Goal: Information Seeking & Learning: Learn about a topic

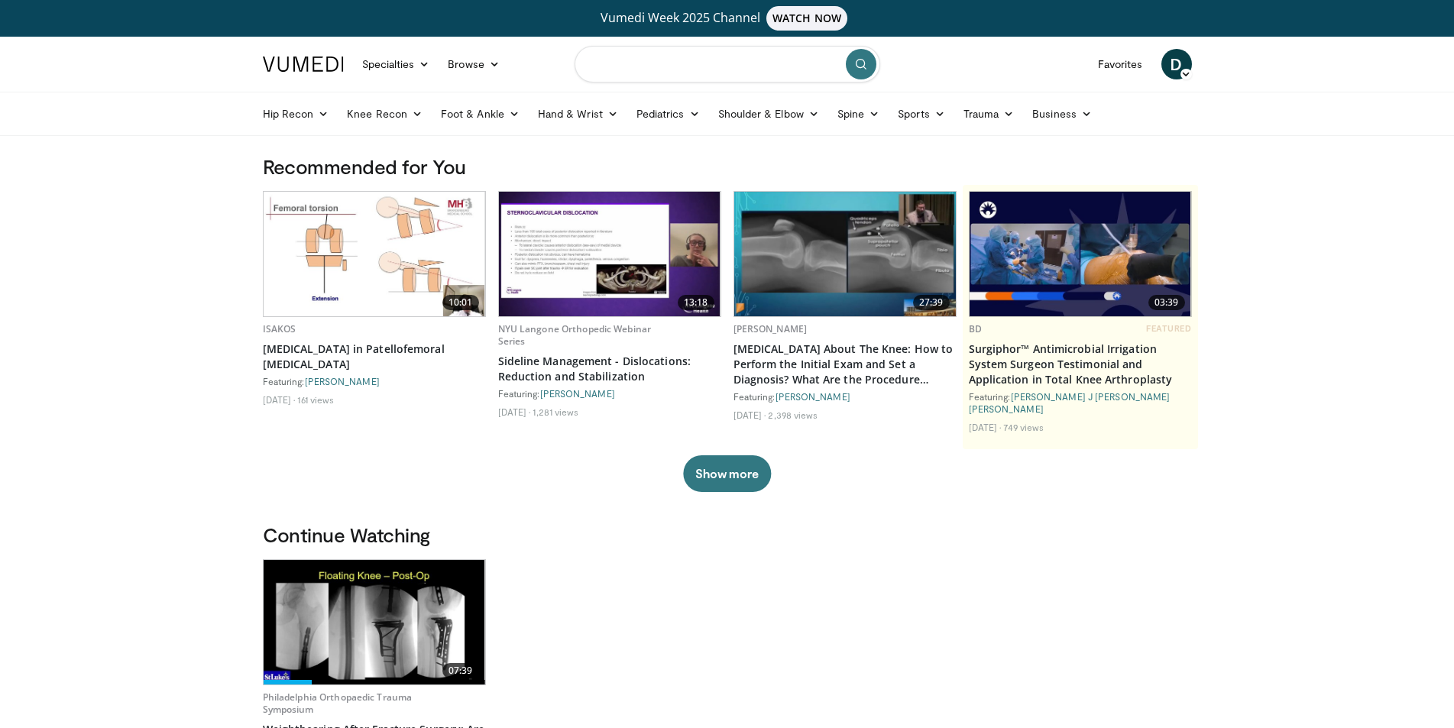
click at [630, 66] on input "Search topics, interventions" at bounding box center [728, 64] width 306 height 37
type input "**********"
click at [855, 66] on icon "submit" at bounding box center [861, 64] width 12 height 12
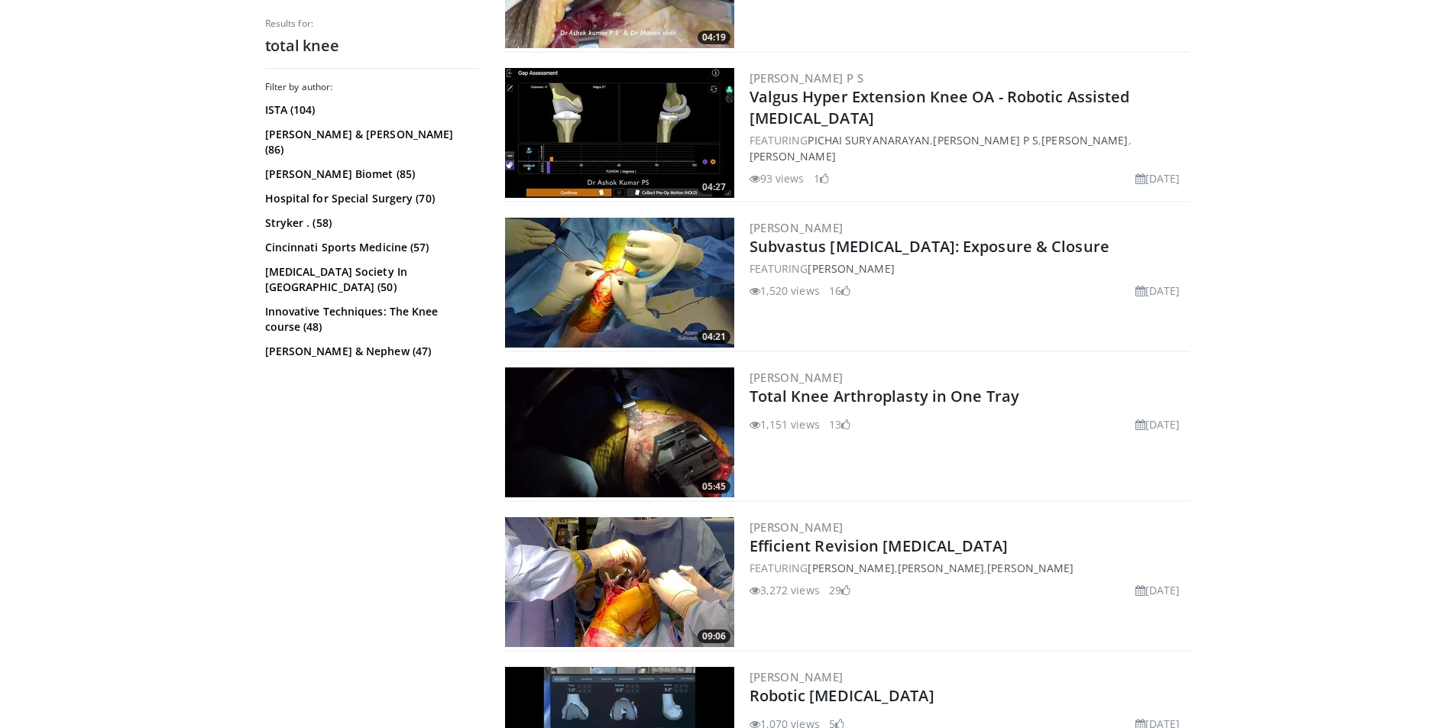
scroll to position [285, 0]
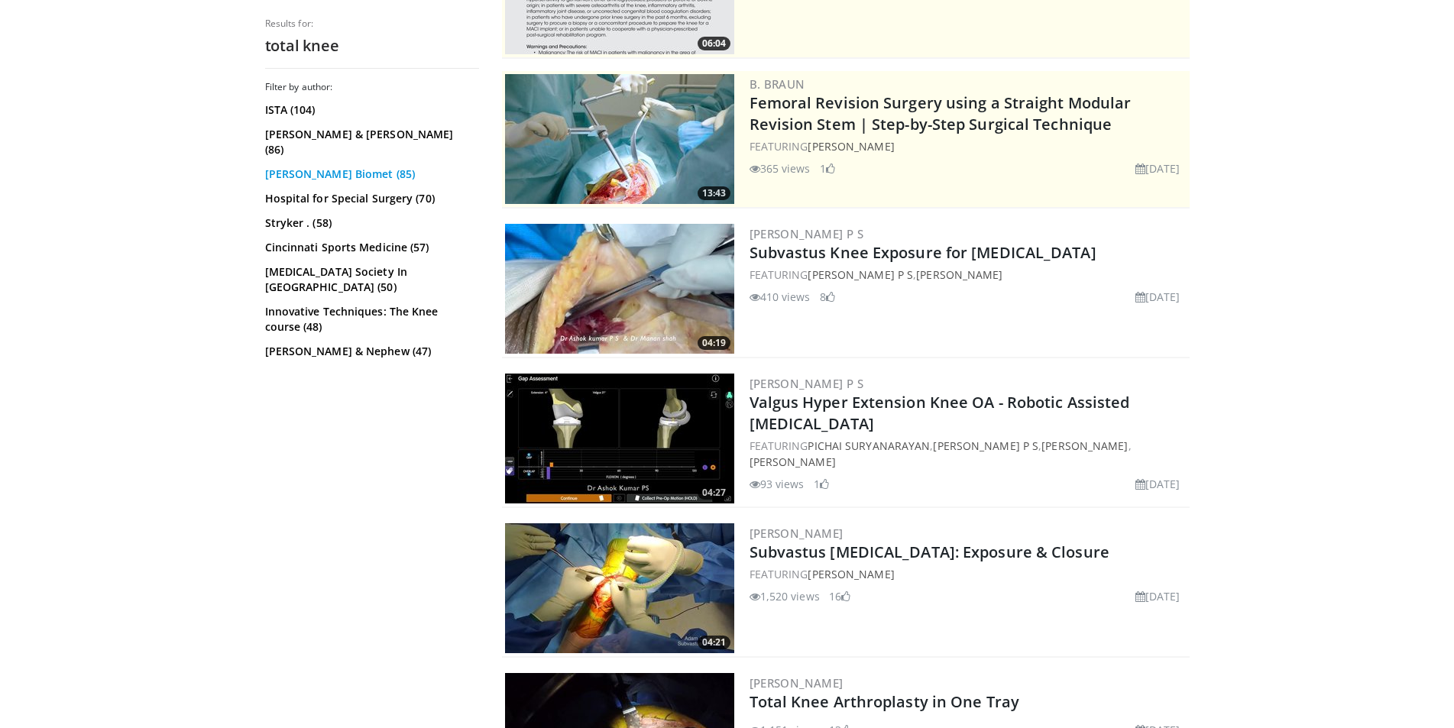
click at [330, 167] on link "[PERSON_NAME] Biomet (85)" at bounding box center [370, 174] width 210 height 15
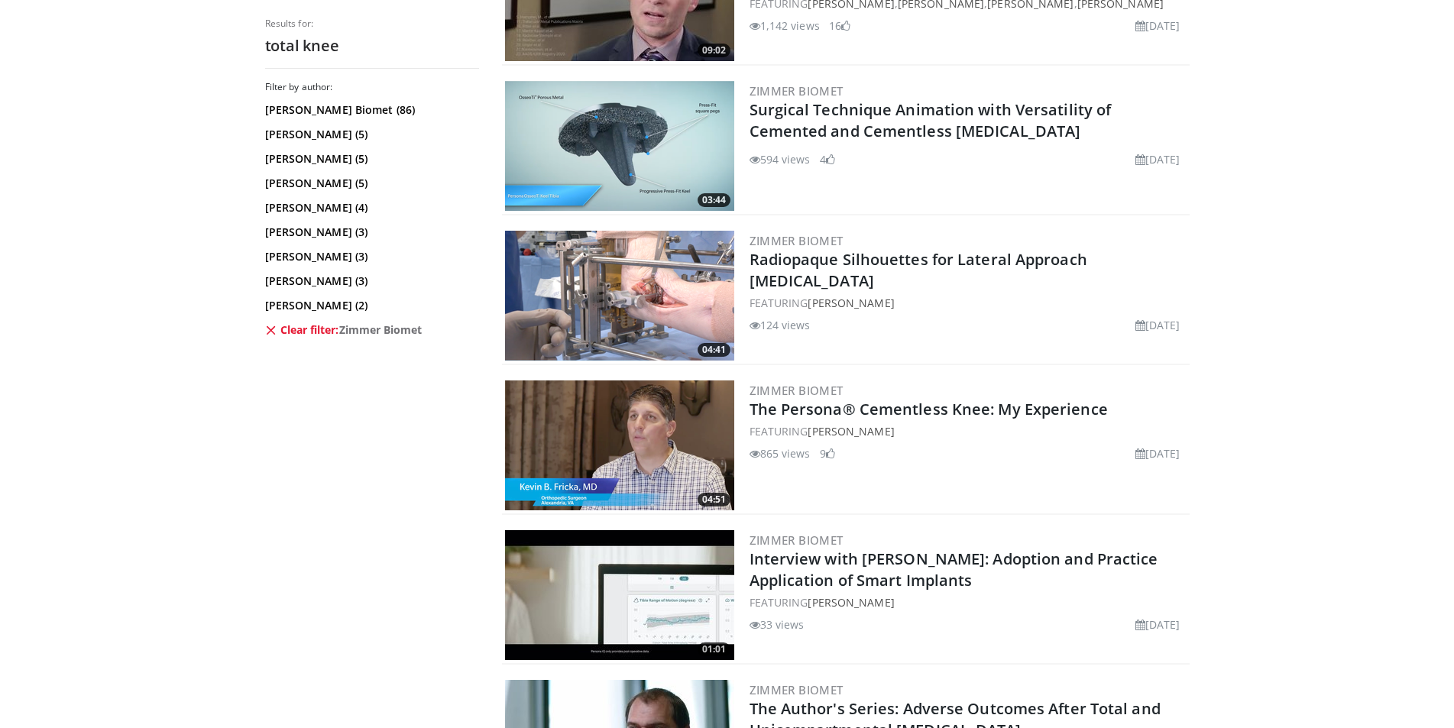
scroll to position [3057, 0]
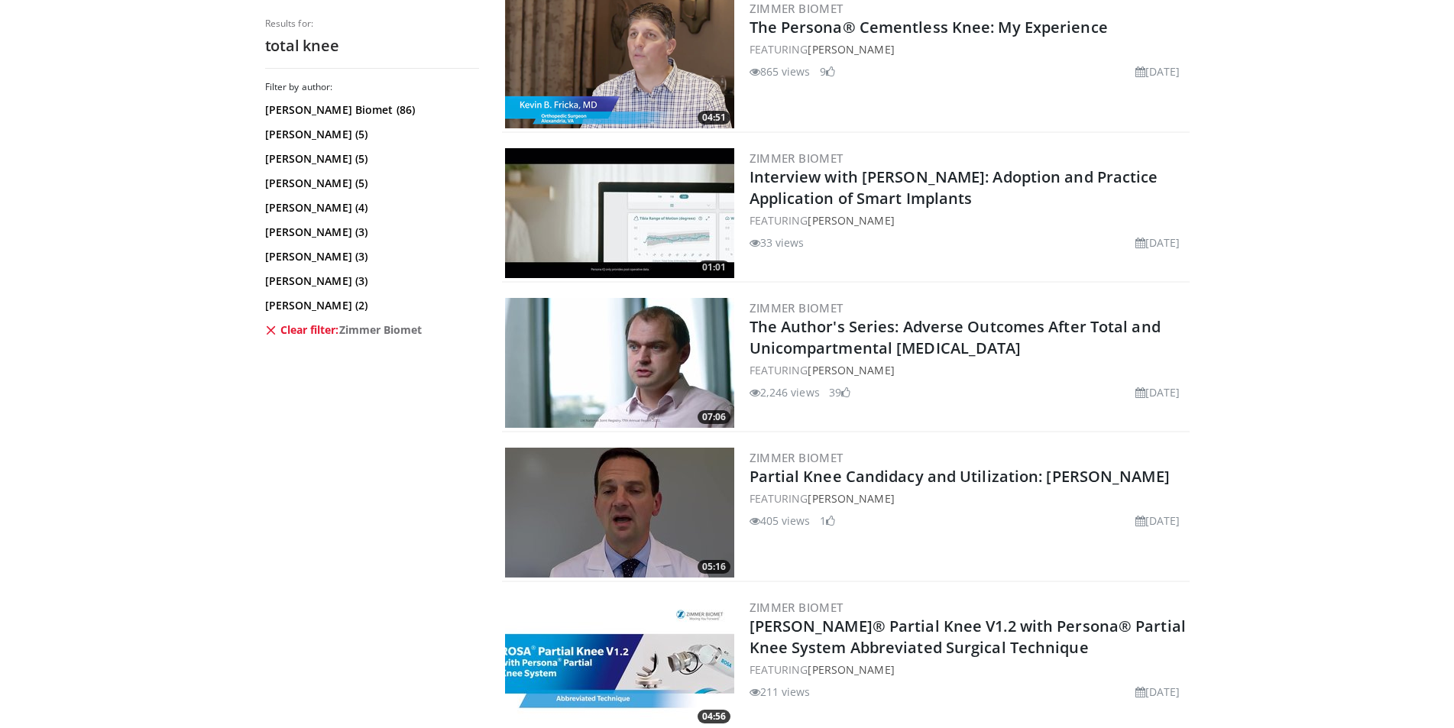
click at [305, 332] on link "Clear filter: Zimmer Biomet" at bounding box center [370, 329] width 210 height 15
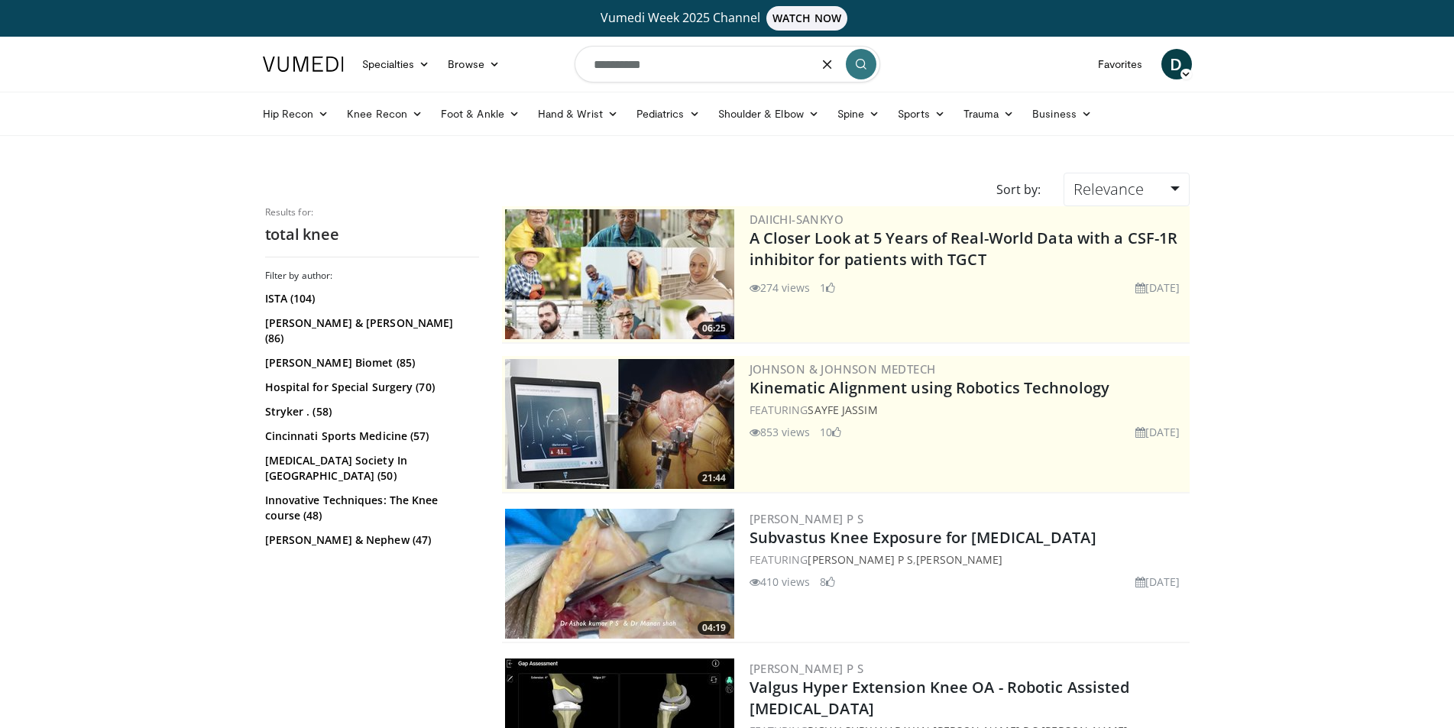
drag, startPoint x: 631, startPoint y: 66, endPoint x: 540, endPoint y: 65, distance: 91.7
click at [540, 65] on nav "Specialties Adult & Family Medicine Allergy, [MEDICAL_DATA], Immunology Anesthe…" at bounding box center [728, 64] width 948 height 55
type input "**********"
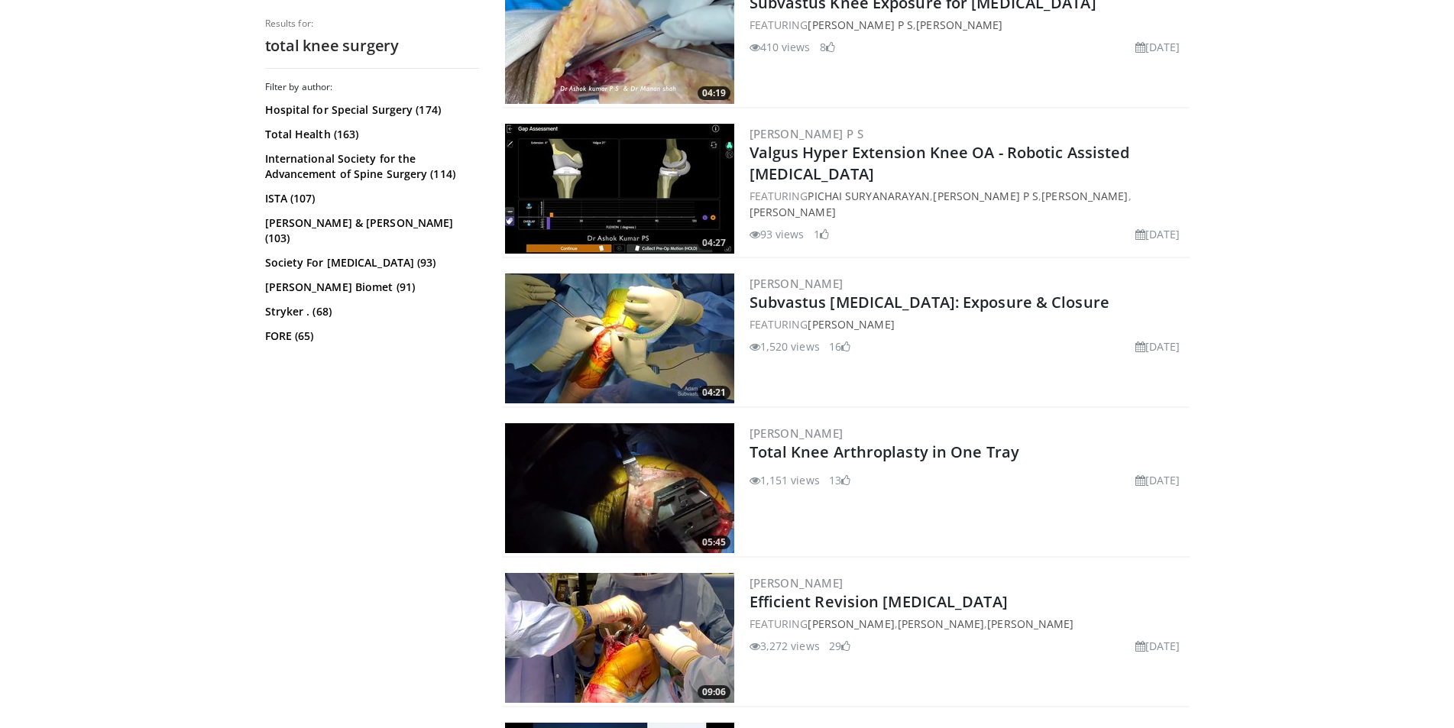
scroll to position [841, 0]
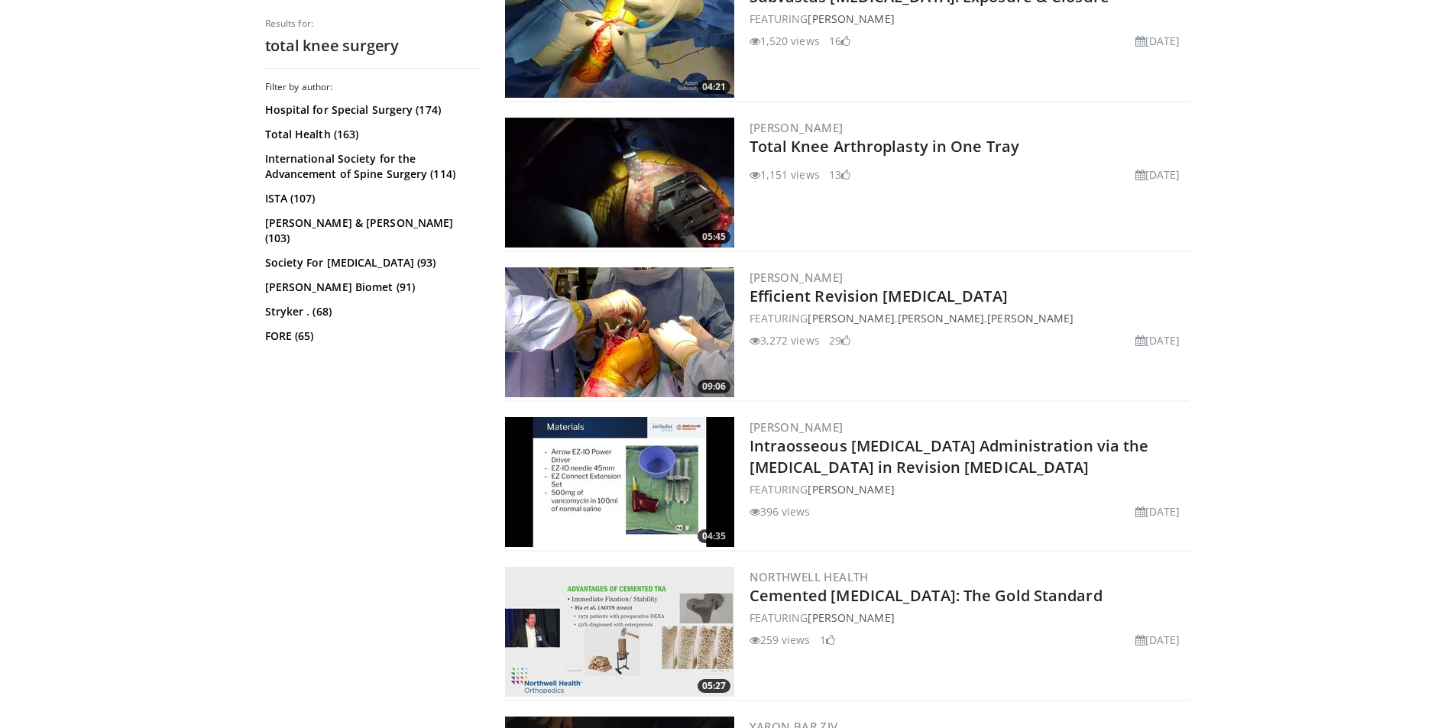
click at [582, 345] on img at bounding box center [619, 332] width 229 height 130
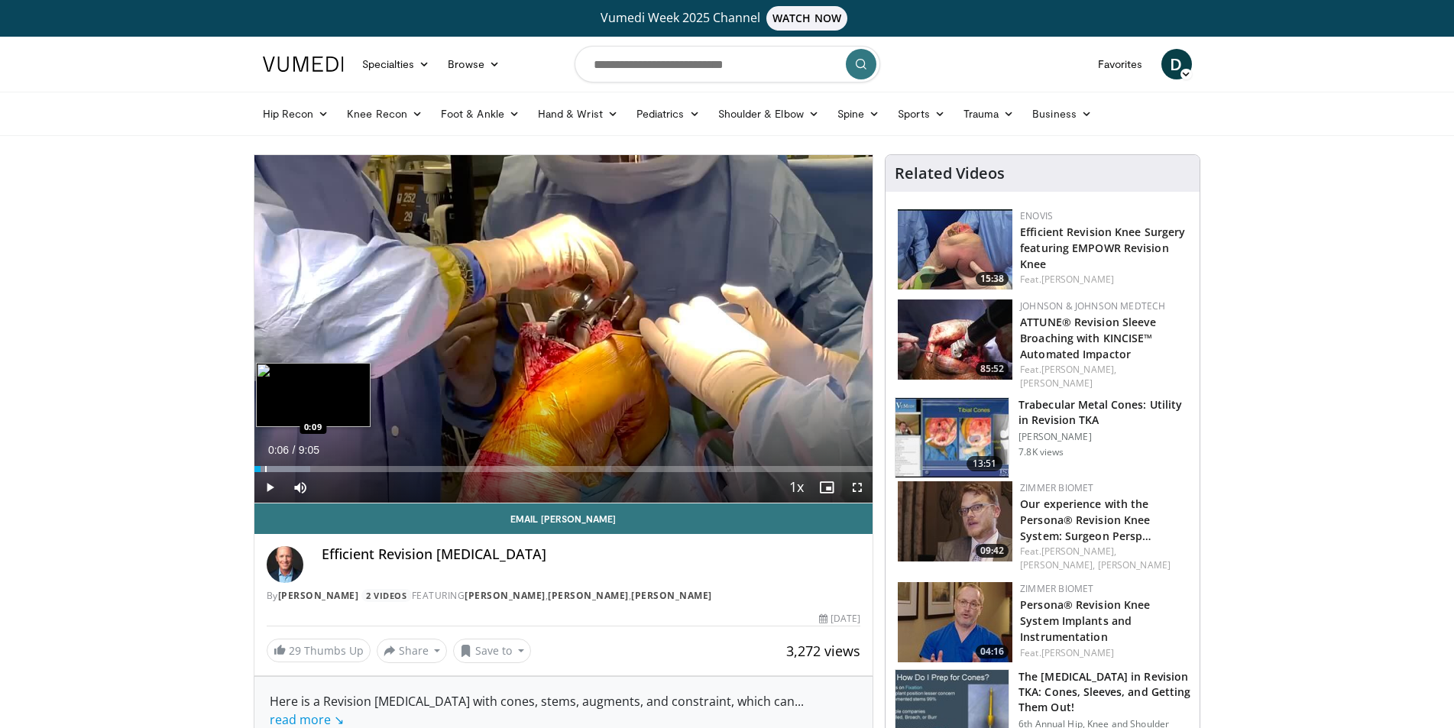
drag, startPoint x: 261, startPoint y: 469, endPoint x: 305, endPoint y: 469, distance: 43.6
click at [267, 469] on div "Progress Bar" at bounding box center [266, 469] width 2 height 6
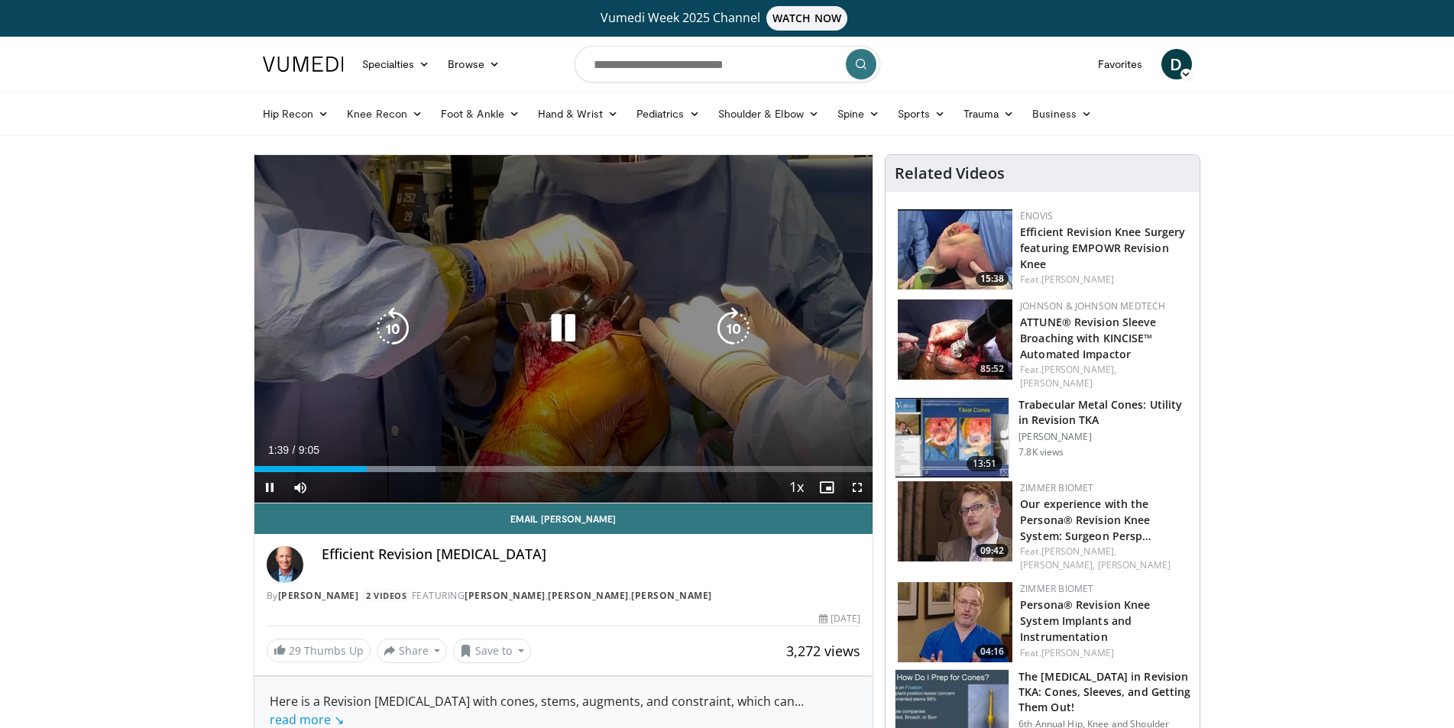
click at [545, 326] on icon "Video Player" at bounding box center [563, 328] width 43 height 43
